Goal: Task Accomplishment & Management: Manage account settings

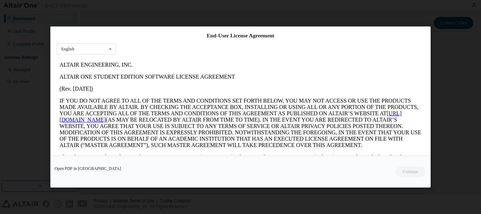
drag, startPoint x: 431, startPoint y: 96, endPoint x: 424, endPoint y: 159, distance: 64.1
click at [424, 159] on div "End-User License Agreement English English I accept the End-User License Agreem…" at bounding box center [240, 107] width 481 height 214
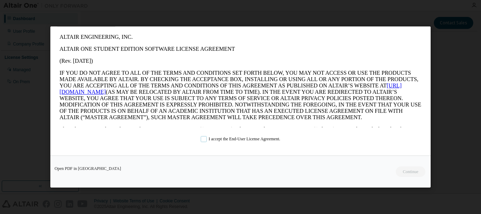
click at [201, 136] on label "I accept the End-User License Agreement." at bounding box center [241, 139] width 80 height 6
click at [422, 170] on button "Continue" at bounding box center [410, 171] width 30 height 11
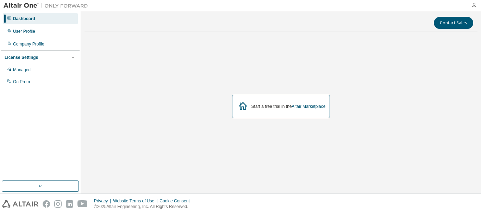
click at [473, 6] on icon "button" at bounding box center [474, 5] width 6 height 6
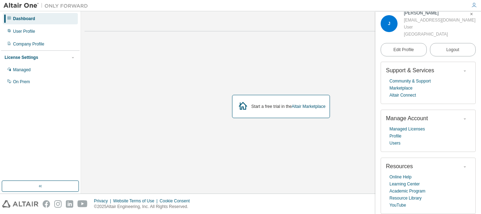
scroll to position [10, 0]
click at [323, 149] on div "Start a free trial in the Altair Marketplace" at bounding box center [280, 106] width 393 height 139
click at [330, 134] on div "Start a free trial in the Altair Marketplace" at bounding box center [280, 106] width 393 height 139
click at [340, 77] on div "Start a free trial in the Altair Marketplace" at bounding box center [280, 106] width 393 height 139
click at [35, 29] on div "User Profile" at bounding box center [24, 32] width 22 height 6
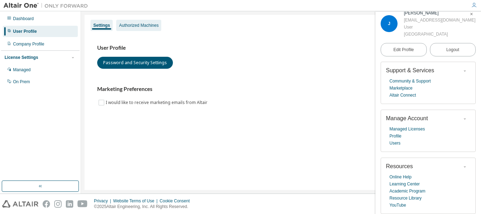
click at [153, 28] on div "Authorized Machines" at bounding box center [138, 26] width 39 height 6
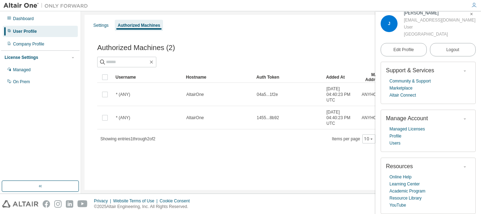
click at [255, 53] on div "Authorized Machines (2) Generate Auth Code" at bounding box center [280, 47] width 367 height 15
click at [471, 13] on icon "button" at bounding box center [471, 14] width 4 height 4
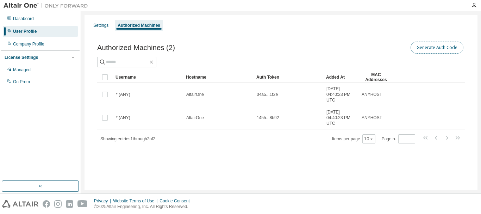
click at [439, 48] on button "Generate Auth Code" at bounding box center [436, 48] width 53 height 12
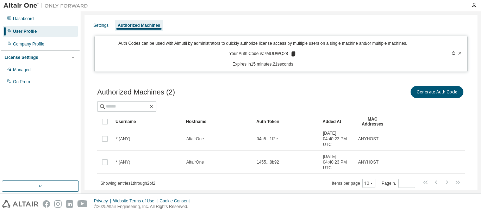
click at [295, 56] on icon at bounding box center [293, 53] width 4 height 5
